Goal: Share content: Share content

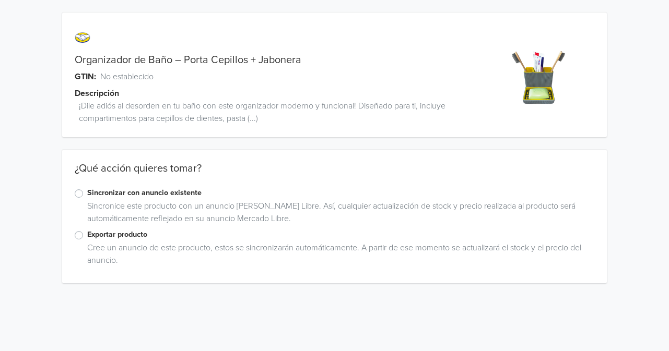
click at [87, 236] on label "Exportar producto" at bounding box center [340, 234] width 507 height 11
click at [0, 0] on input "Exportar producto" at bounding box center [0, 0] width 0 height 0
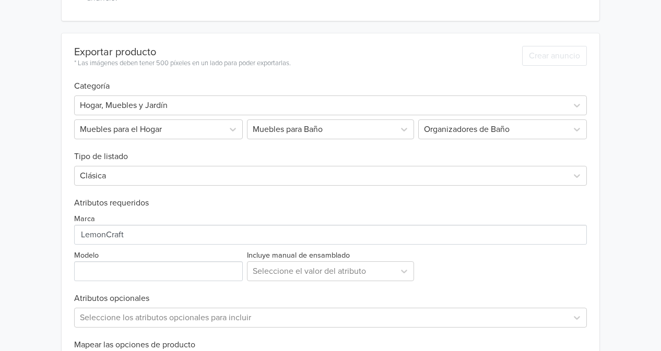
scroll to position [281, 0]
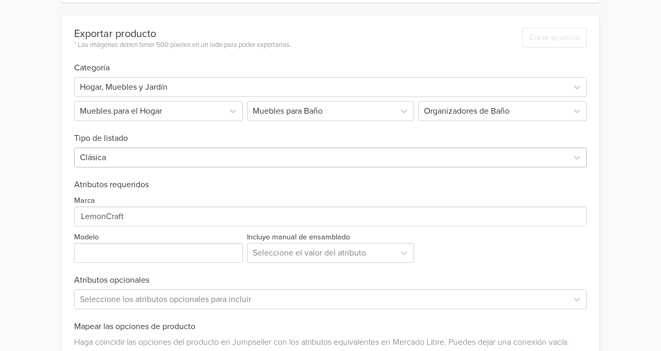
click at [313, 163] on div at bounding box center [321, 157] width 482 height 15
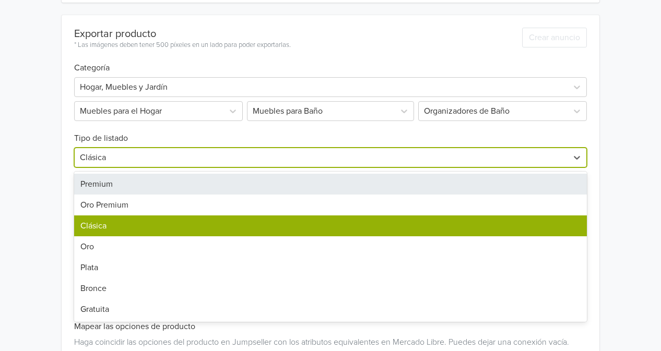
click at [266, 181] on div "Premium" at bounding box center [330, 184] width 513 height 21
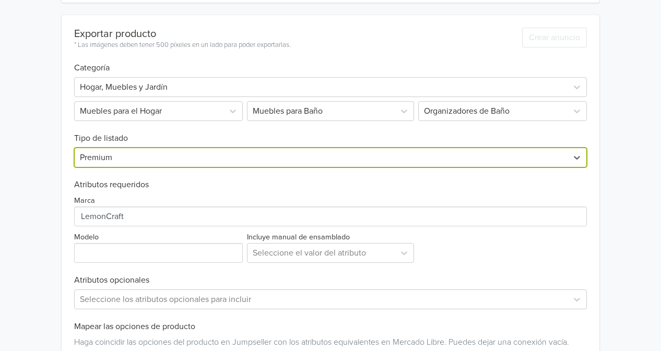
scroll to position [333, 0]
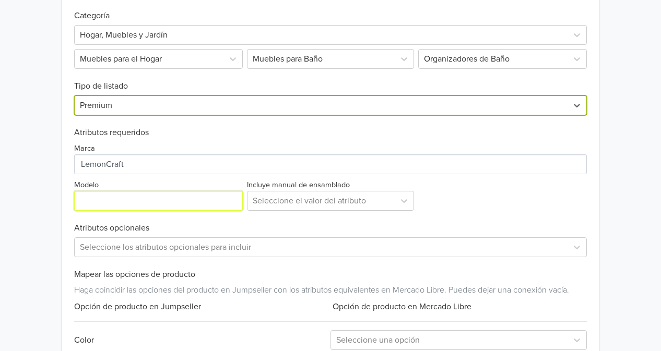
click at [184, 197] on input "Modelo" at bounding box center [158, 201] width 169 height 20
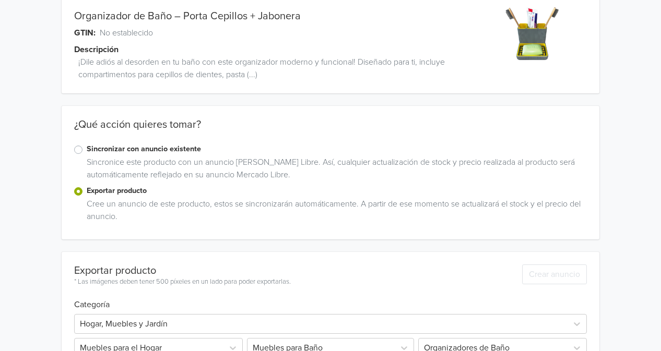
scroll to position [52, 0]
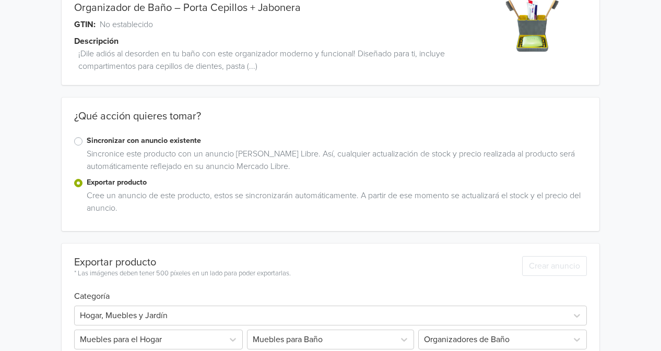
click at [232, 2] on link "Organizador de Baño – Porta Cepillos + Jabonera" at bounding box center [187, 8] width 227 height 13
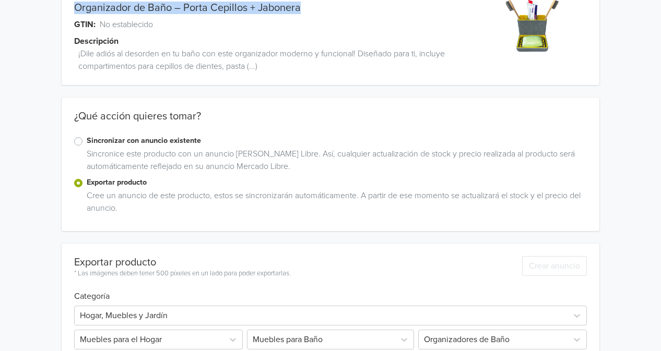
click at [232, 2] on link "Organizador de Baño – Porta Cepillos + Jabonera" at bounding box center [187, 8] width 227 height 13
copy link "Organizador de Baño – Porta Cepillos + Jabonera"
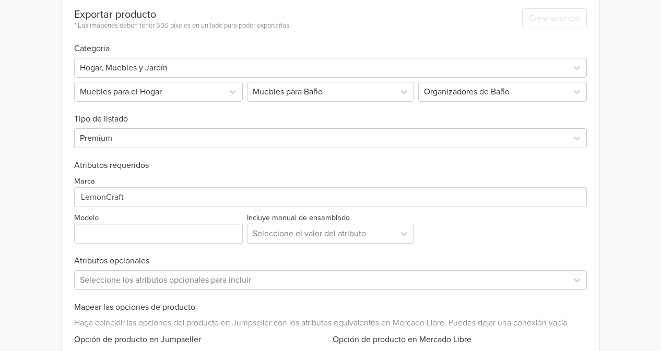
scroll to position [366, 0]
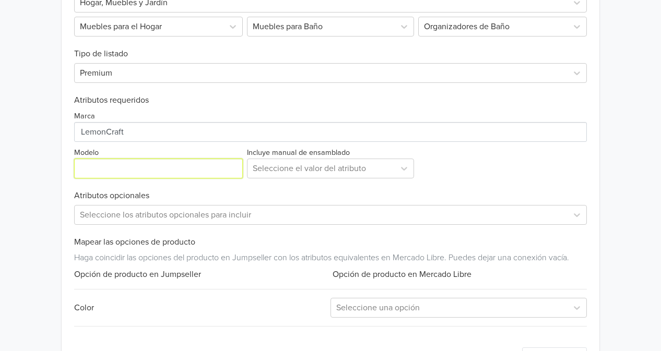
click at [187, 165] on input "Modelo" at bounding box center [158, 169] width 169 height 20
paste input "Organizador de Baño – Porta Cepillos + Jabonera"
type input "Organizador de Baño – Porta Cepillos + Jabonera"
click at [347, 169] on div at bounding box center [321, 168] width 136 height 15
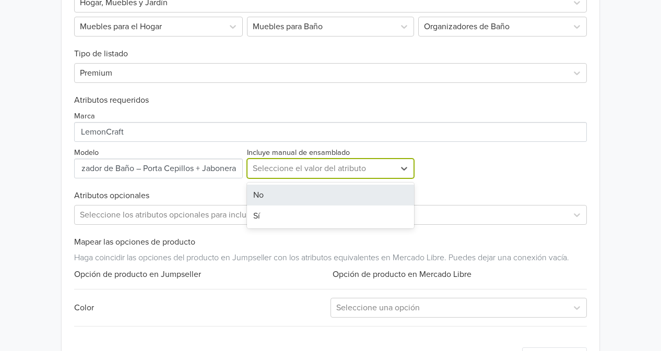
scroll to position [0, 0]
click at [347, 169] on div at bounding box center [321, 168] width 136 height 15
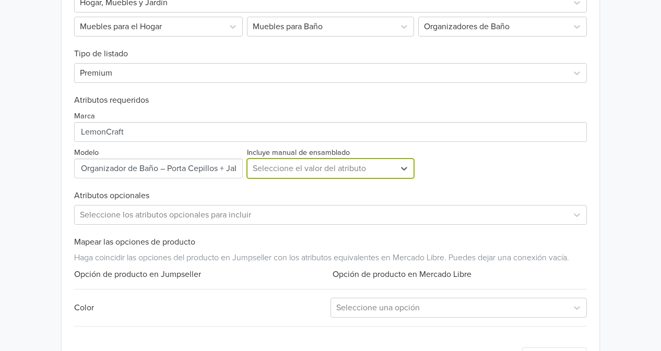
click at [379, 172] on div at bounding box center [321, 168] width 136 height 15
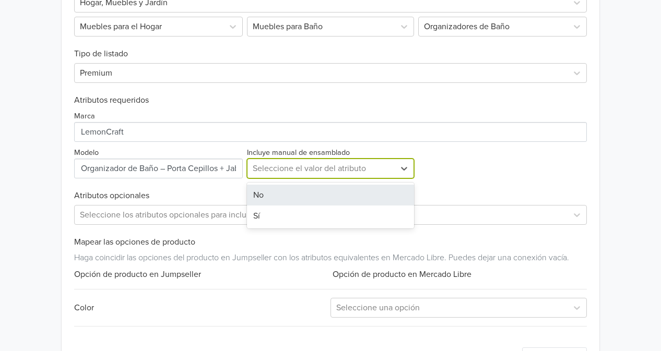
click at [345, 199] on div "No" at bounding box center [330, 195] width 167 height 21
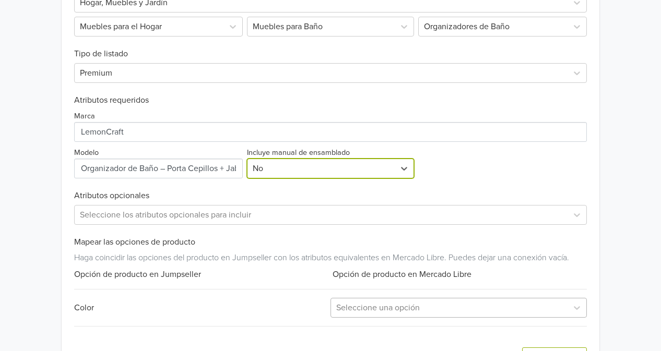
click at [390, 301] on div at bounding box center [449, 308] width 226 height 15
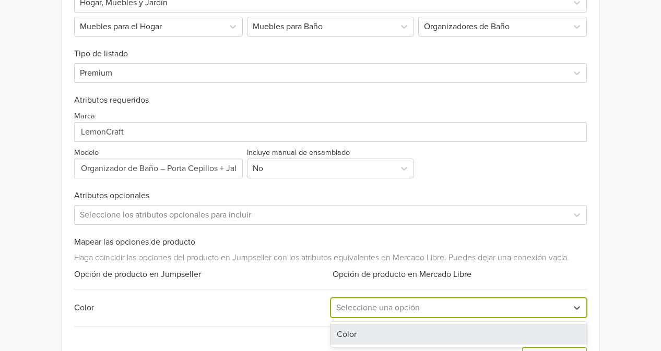
click at [376, 331] on div "Color" at bounding box center [459, 334] width 256 height 21
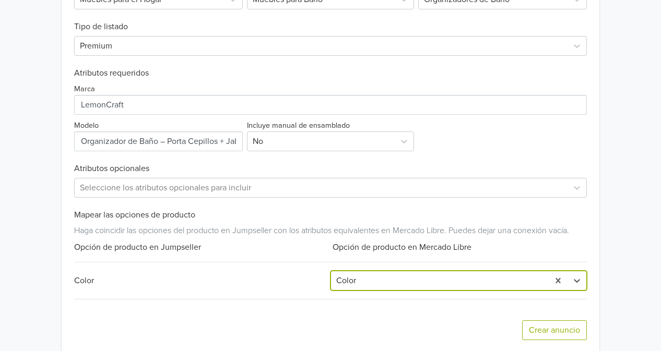
scroll to position [407, 0]
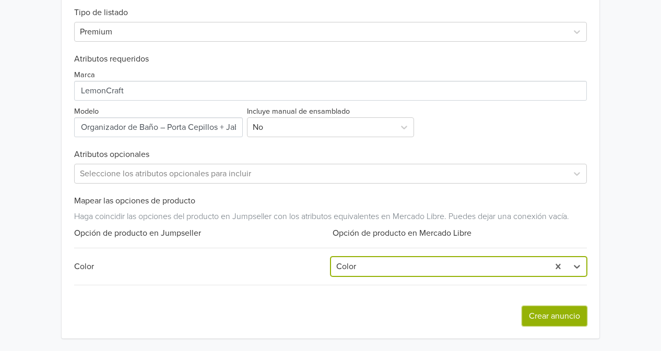
click at [564, 316] on button "Crear anuncio" at bounding box center [554, 317] width 65 height 20
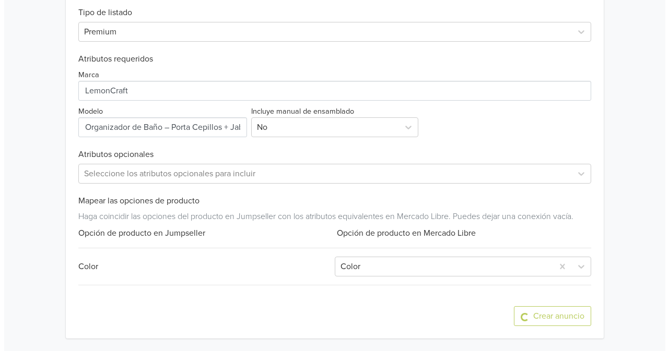
scroll to position [0, 0]
